Goal: Task Accomplishment & Management: Use online tool/utility

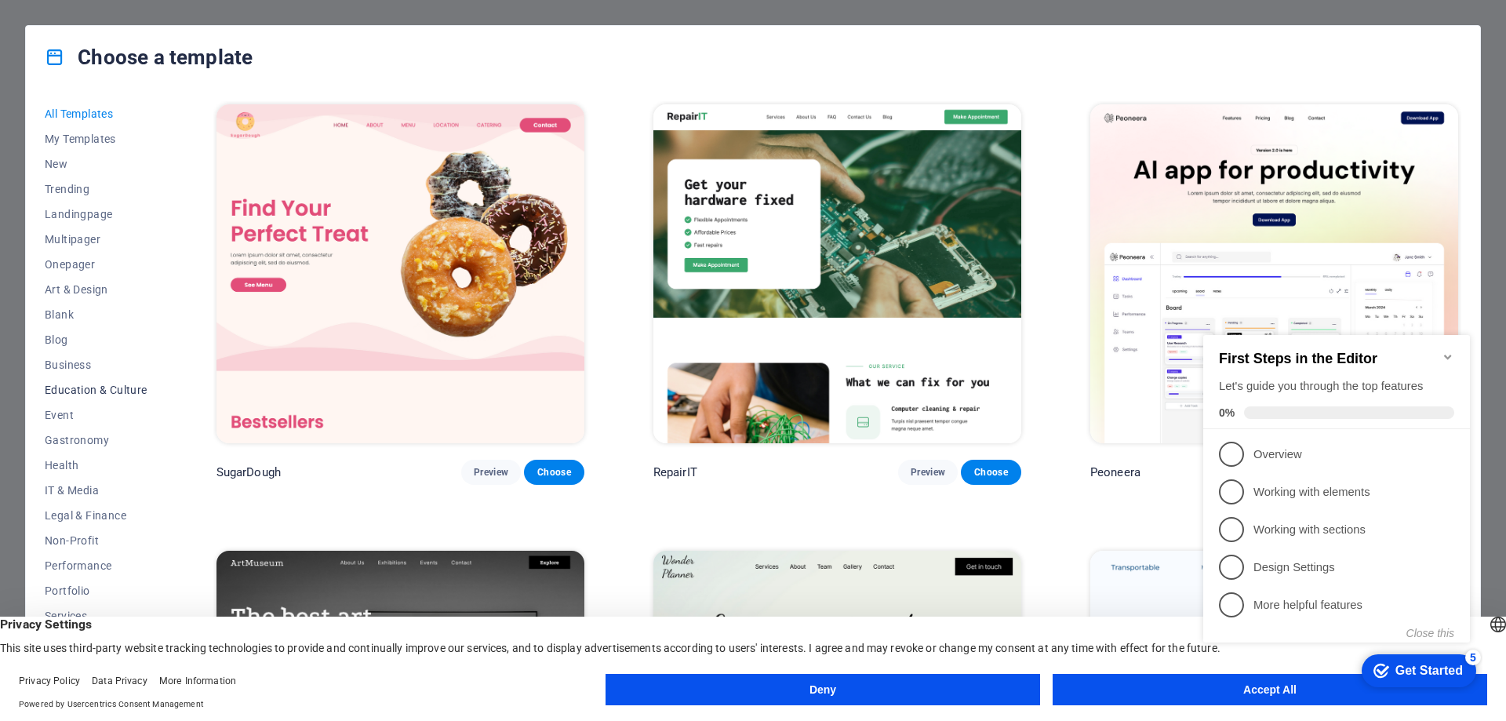
scroll to position [53, 0]
click at [1164, 699] on button "Accept All" at bounding box center [1270, 689] width 435 height 31
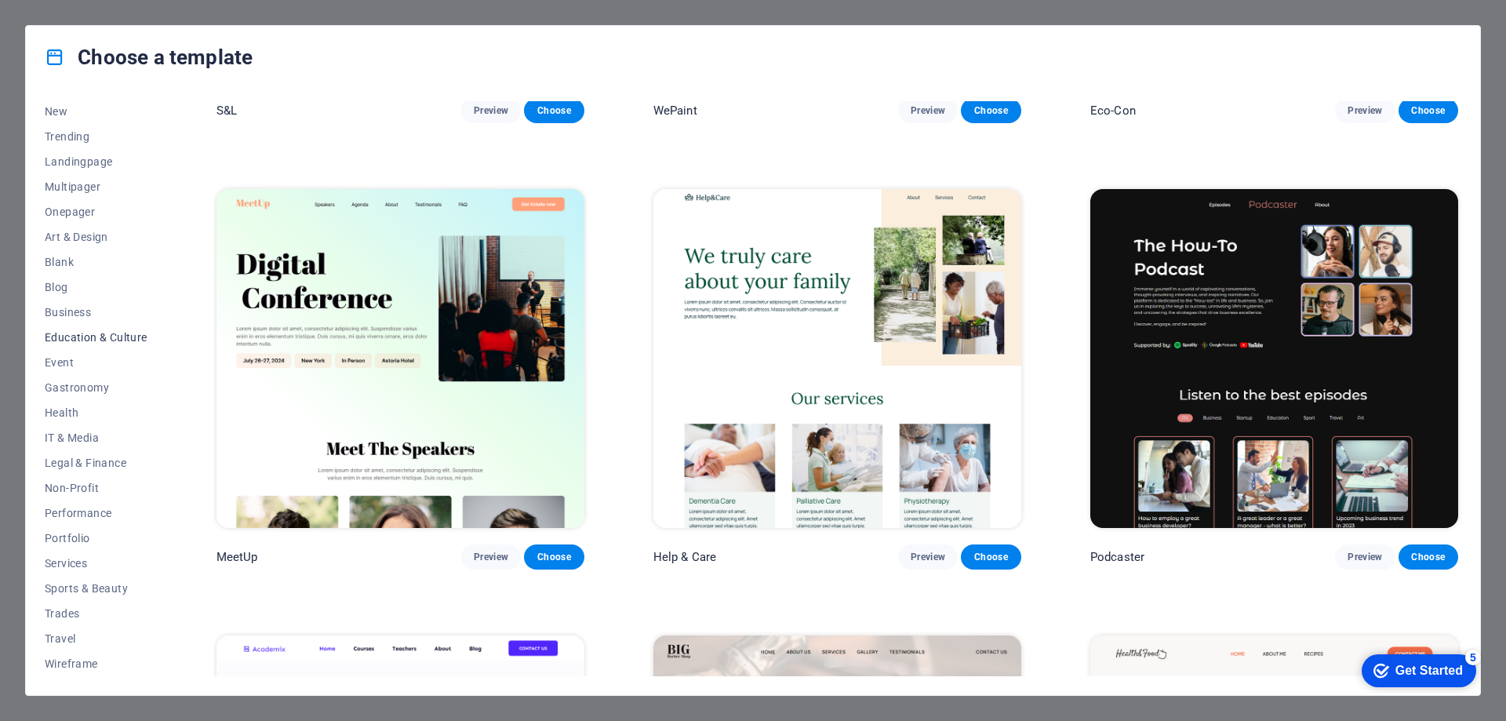
scroll to position [0, 0]
click at [70, 363] on span "Business" at bounding box center [96, 365] width 103 height 13
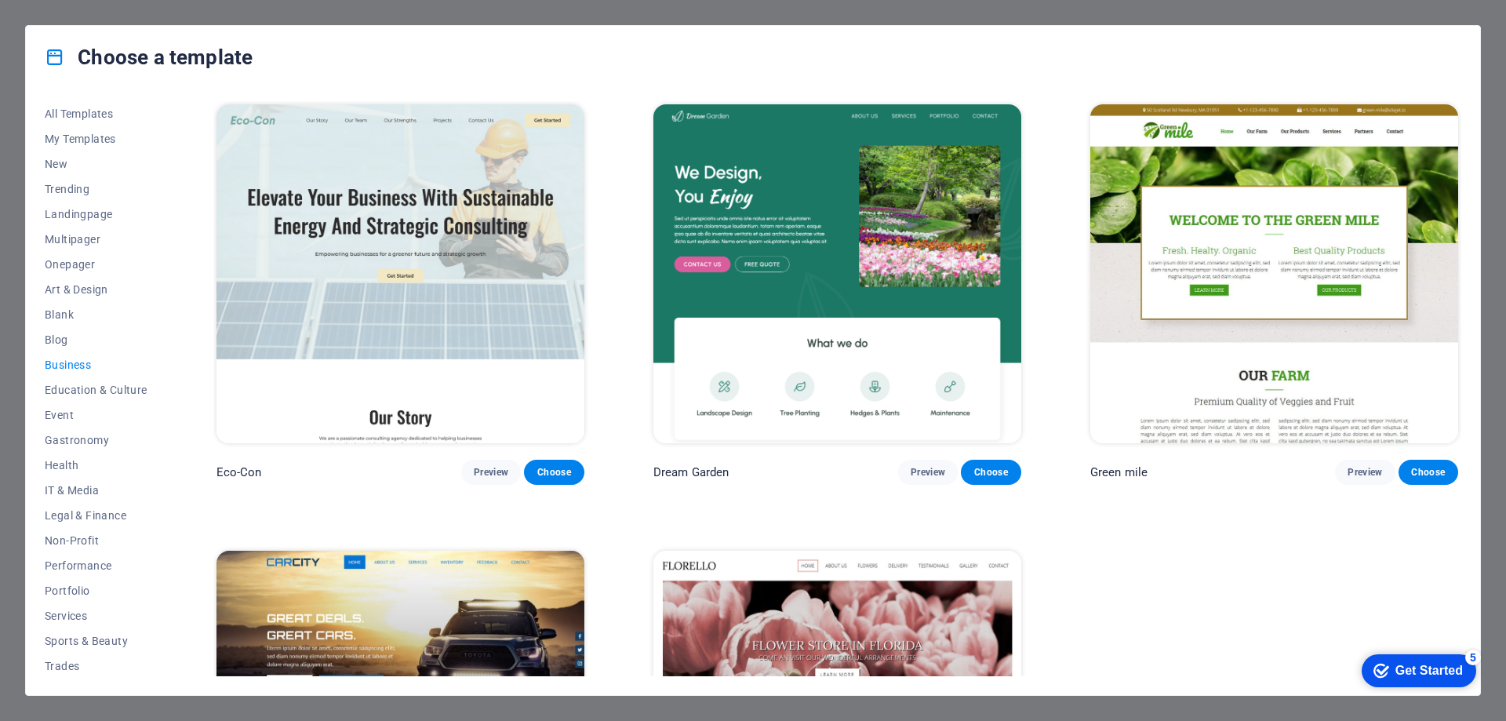
scroll to position [252, 0]
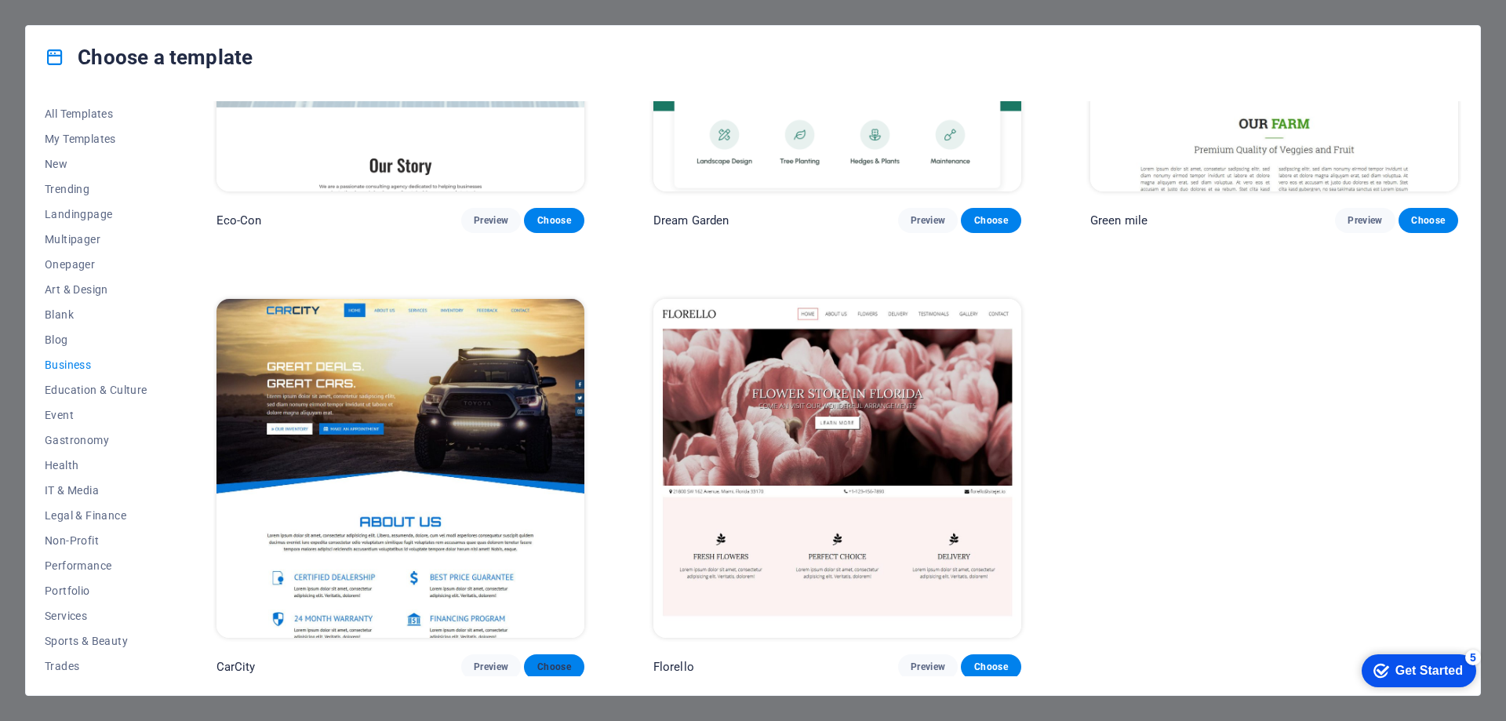
click at [557, 668] on span "Choose" at bounding box center [554, 667] width 35 height 13
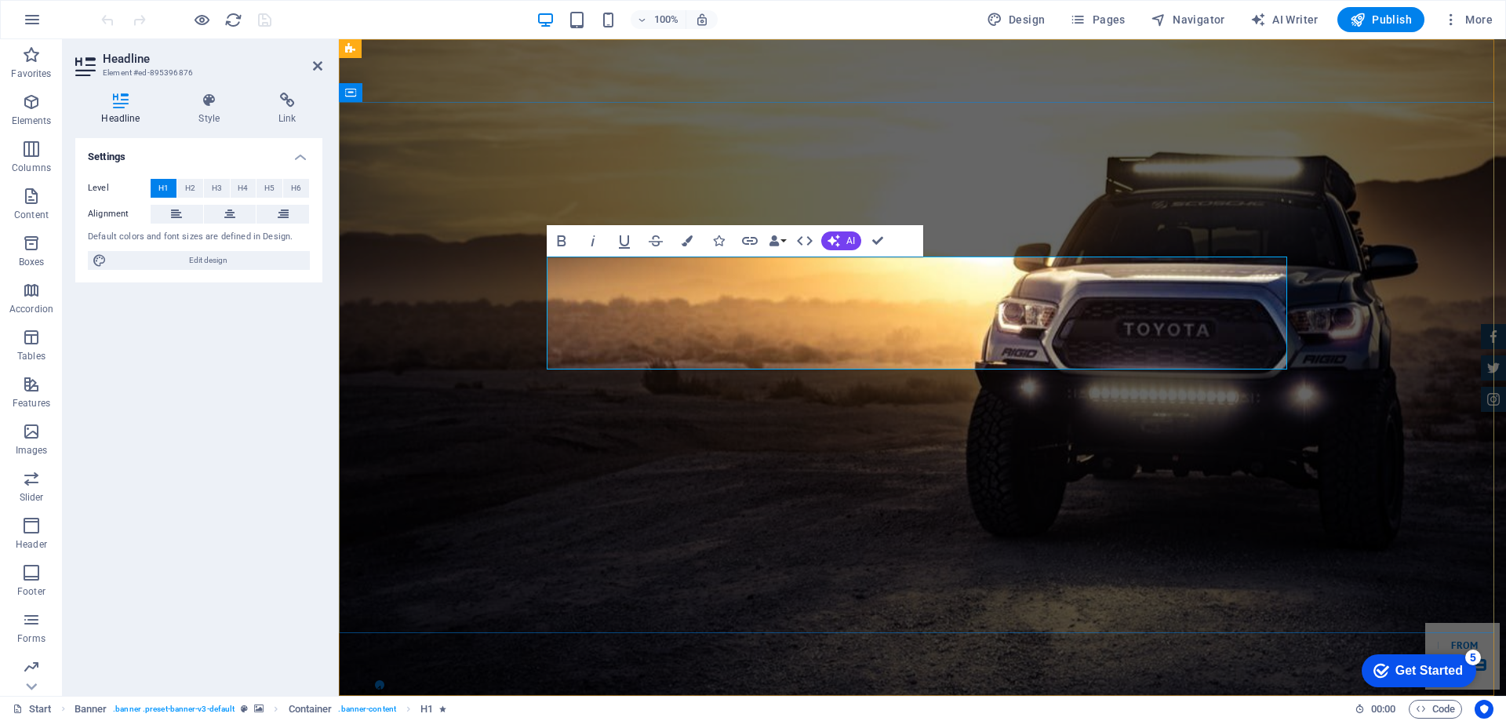
drag, startPoint x: 870, startPoint y: 292, endPoint x: 542, endPoint y: 293, distance: 328.0
click at [787, 244] on button "Data Bindings" at bounding box center [778, 240] width 22 height 31
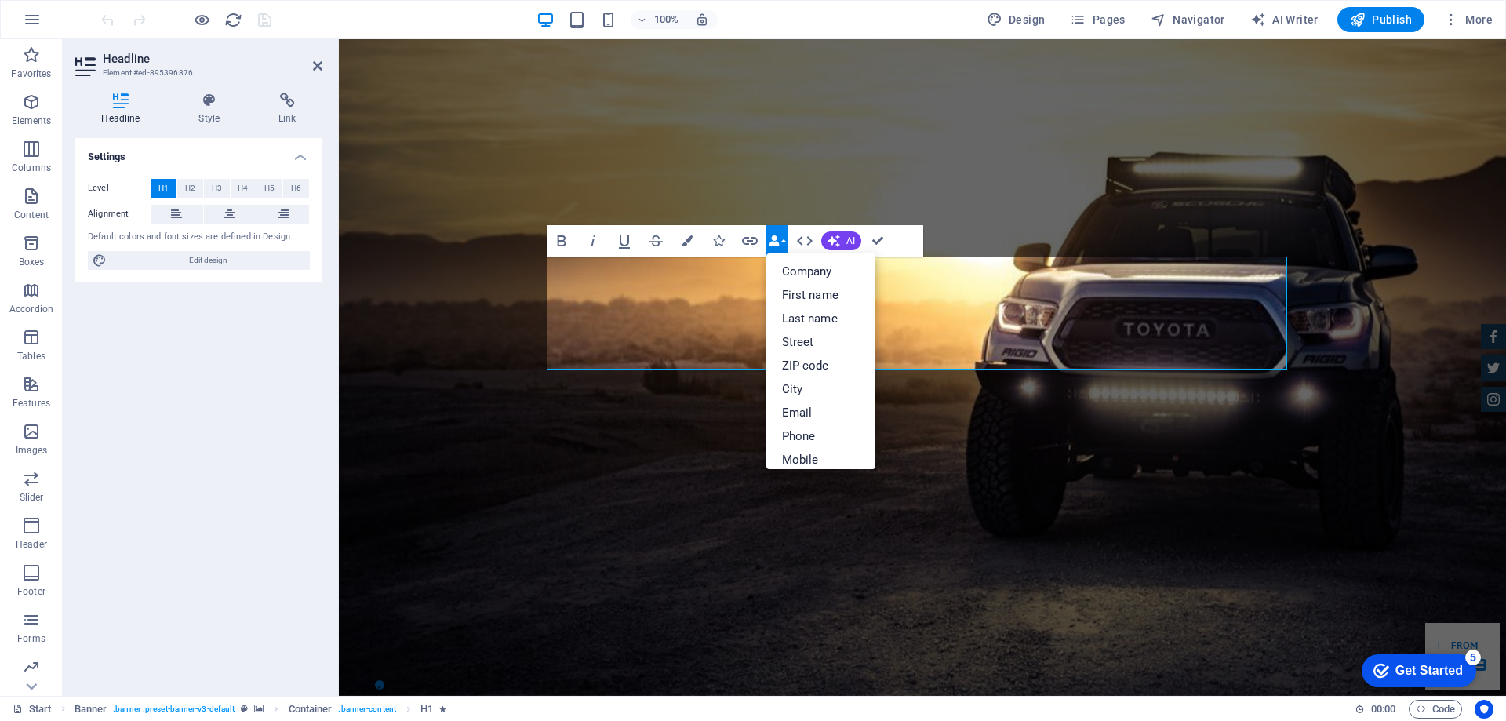
click at [787, 244] on button "Data Bindings" at bounding box center [778, 240] width 22 height 31
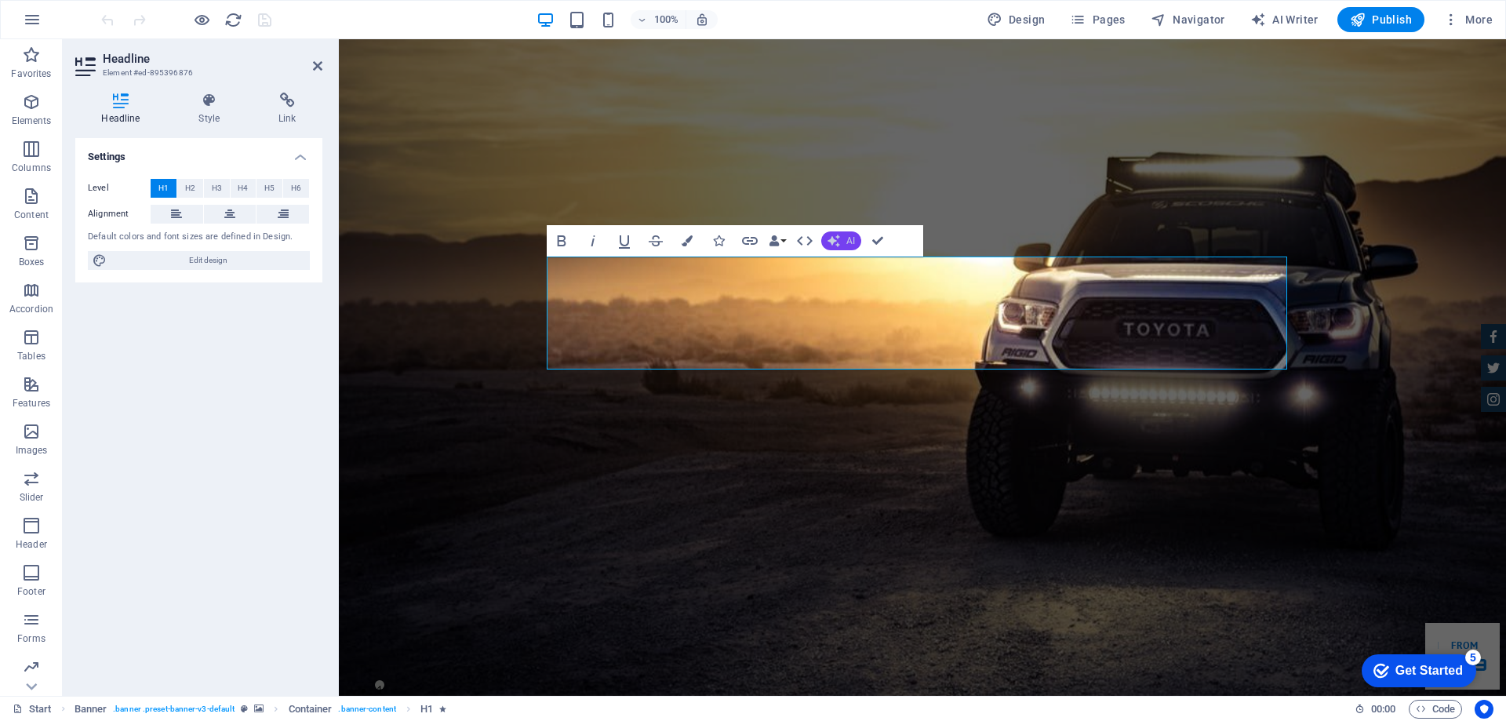
click at [839, 241] on icon "button" at bounding box center [834, 241] width 13 height 13
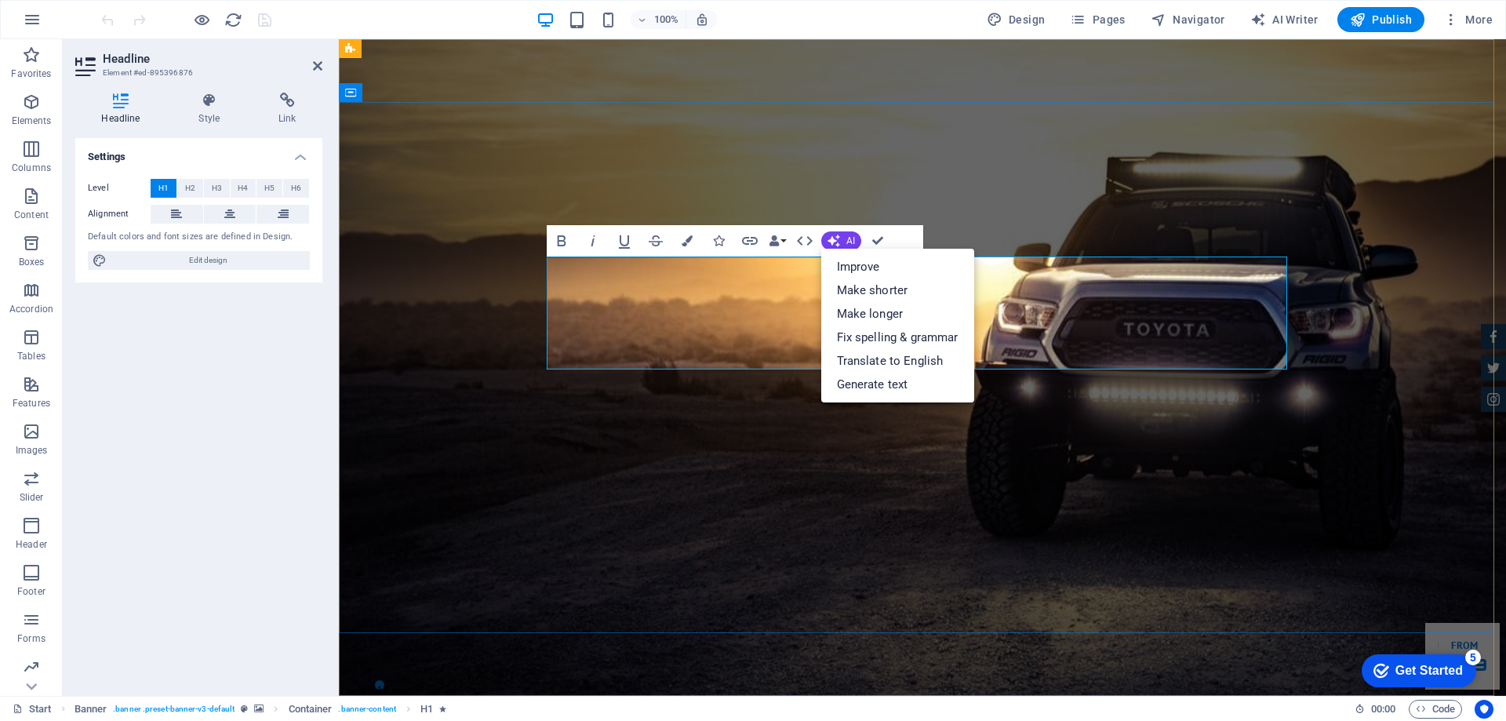
click at [847, 238] on span "AI" at bounding box center [851, 240] width 9 height 9
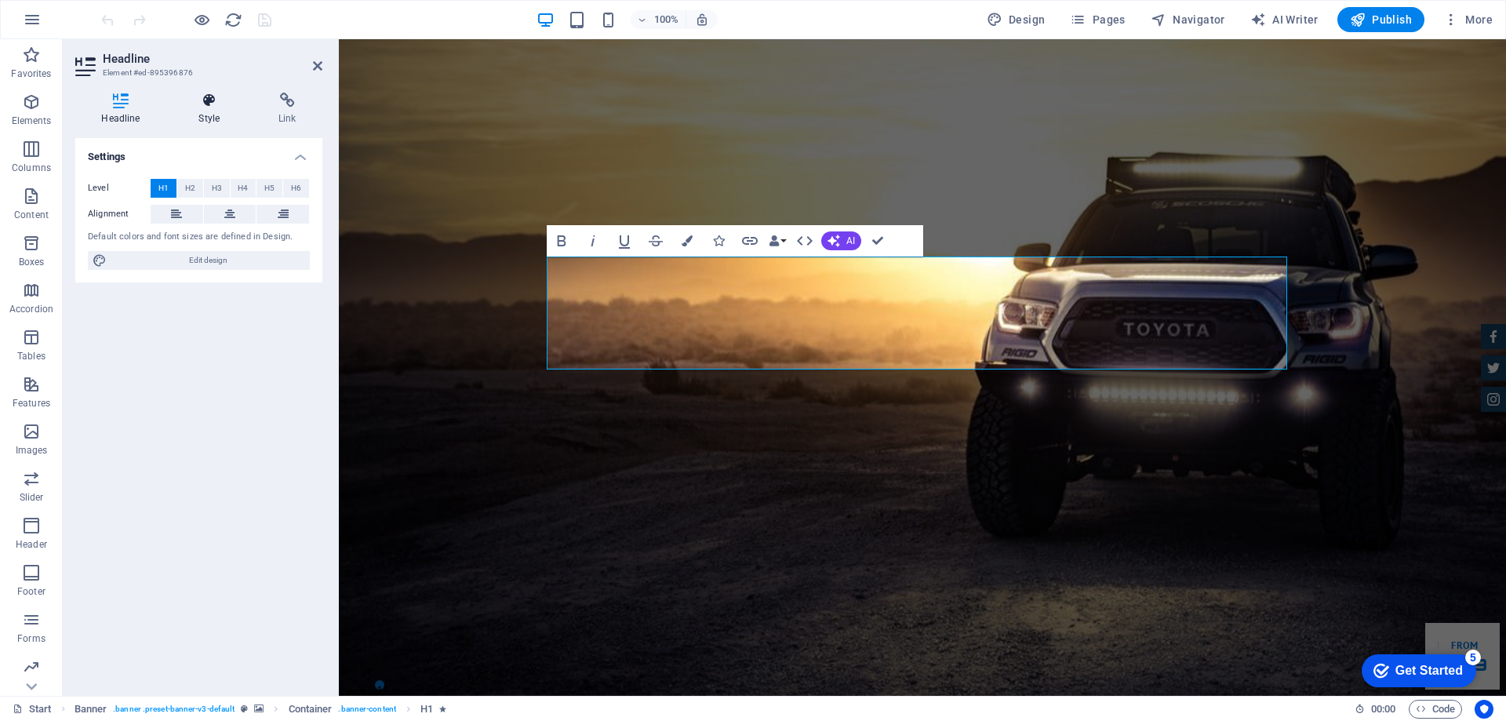
click at [210, 118] on h4 "Style" at bounding box center [213, 109] width 80 height 33
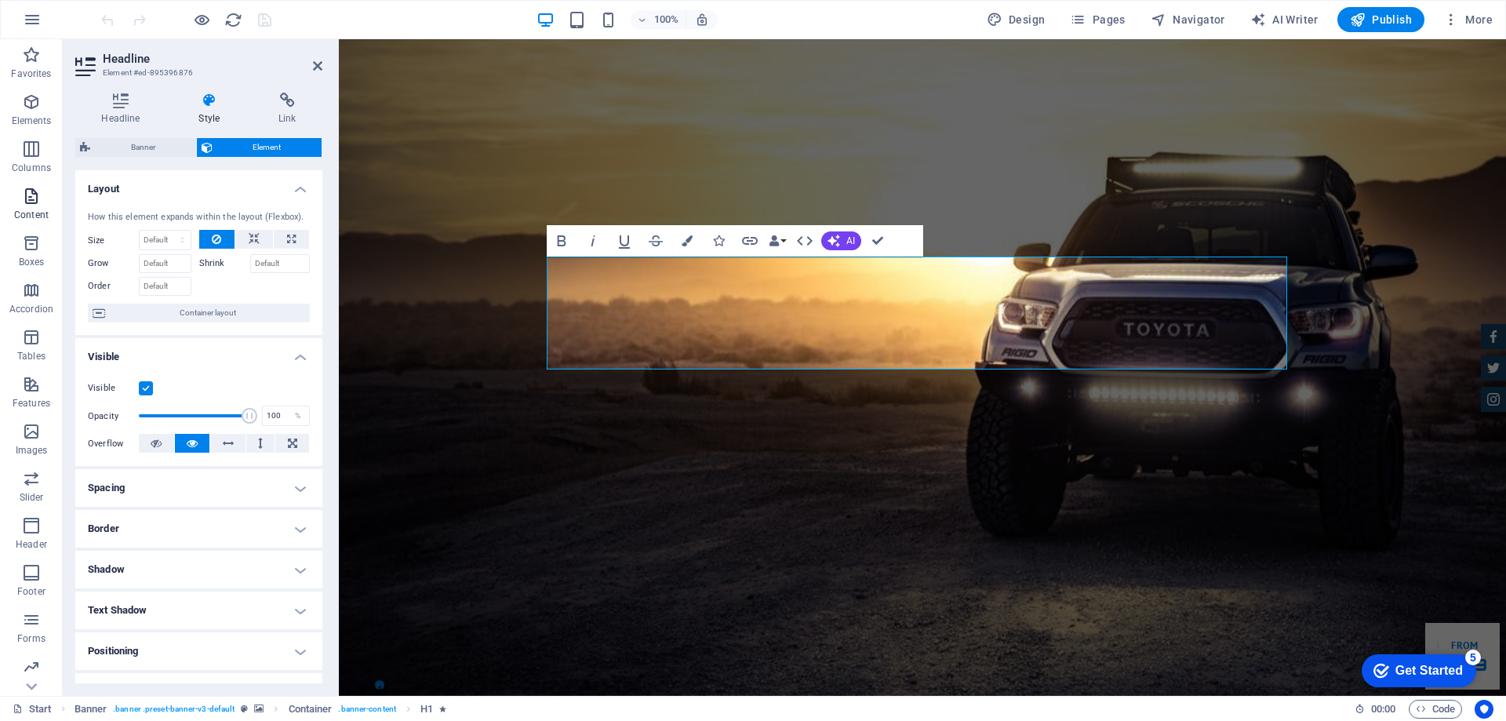
click at [30, 206] on span "Content" at bounding box center [31, 206] width 63 height 38
